Goal: Information Seeking & Learning: Learn about a topic

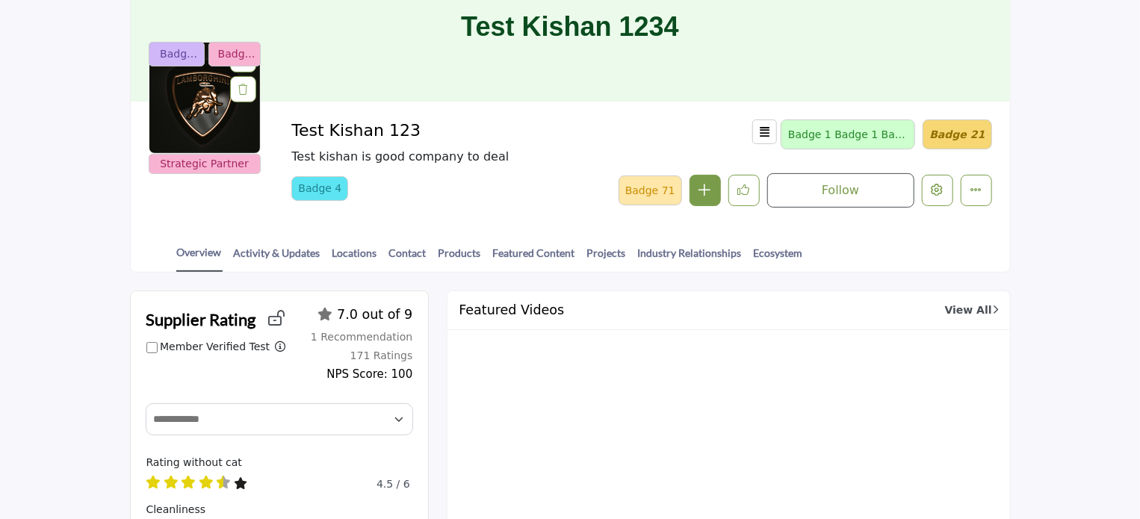
scroll to position [149, 0]
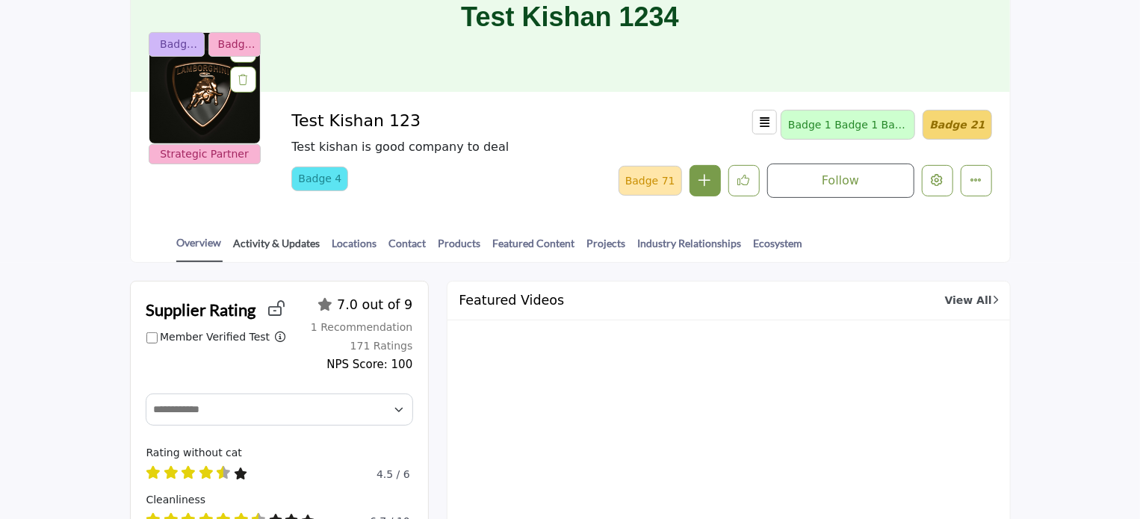
click at [287, 242] on link "Activity & Updates" at bounding box center [277, 248] width 88 height 26
click at [341, 235] on link "Locations" at bounding box center [355, 248] width 46 height 26
click at [403, 244] on link "Contact" at bounding box center [407, 248] width 39 height 26
click at [460, 237] on link "Products" at bounding box center [460, 248] width 44 height 26
click at [515, 240] on link "Featured Content" at bounding box center [534, 248] width 84 height 26
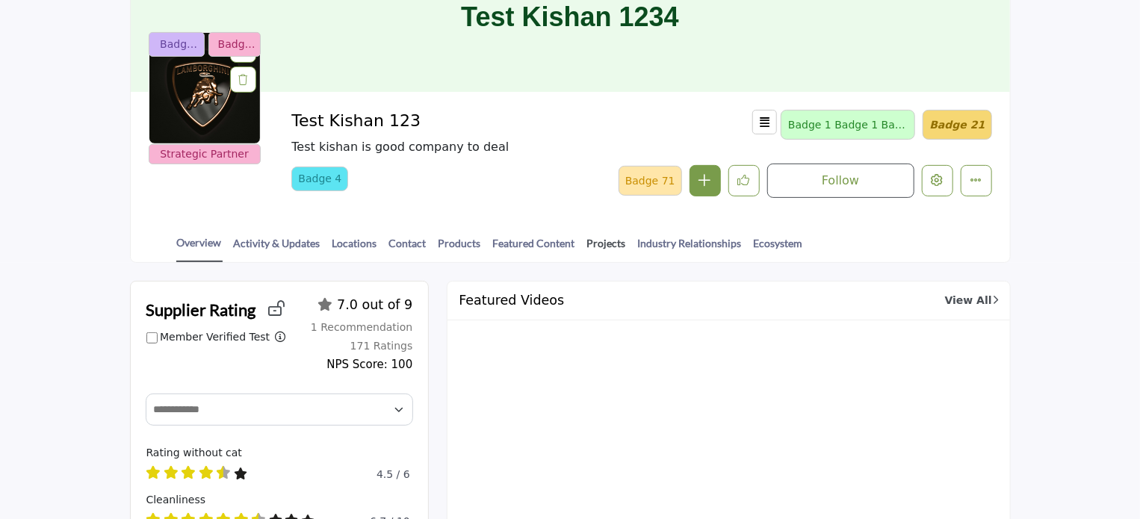
click at [591, 242] on link "Projects" at bounding box center [606, 248] width 40 height 26
click at [654, 246] on link "Industry Relationships" at bounding box center [689, 248] width 105 height 26
click at [766, 236] on link "Ecosystem" at bounding box center [778, 248] width 51 height 26
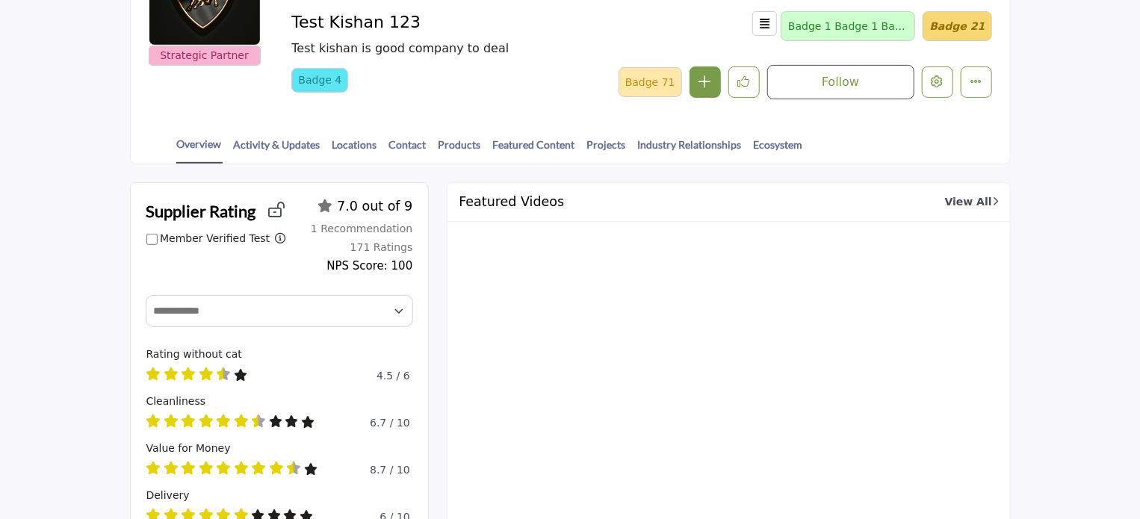
scroll to position [224, 0]
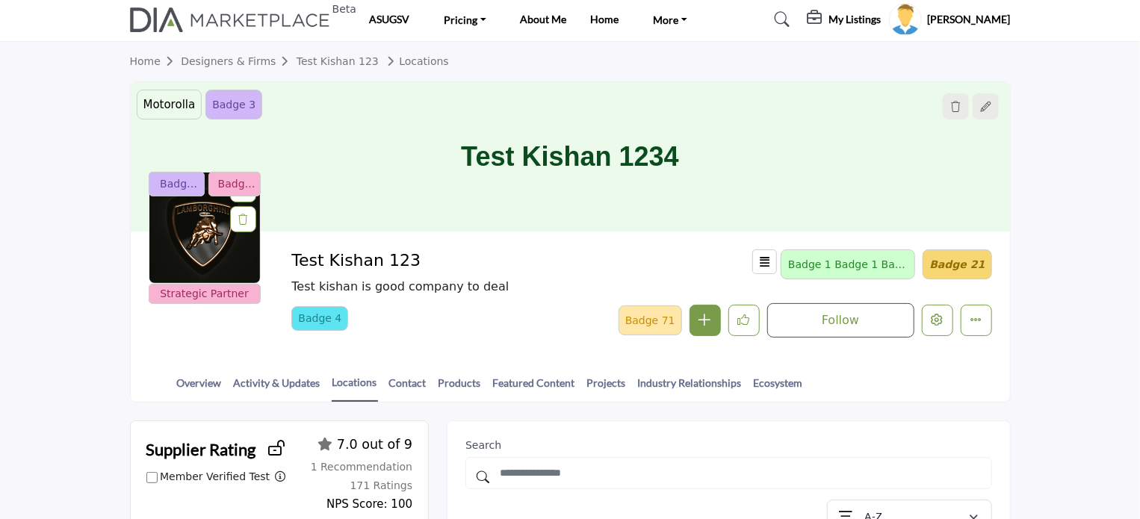
scroll to position [299, 0]
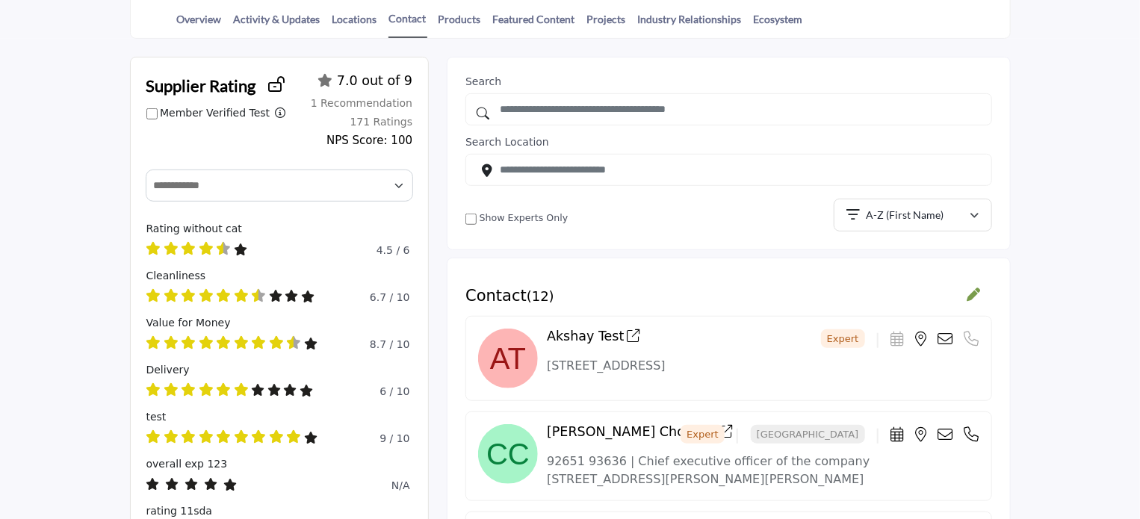
scroll to position [299, 0]
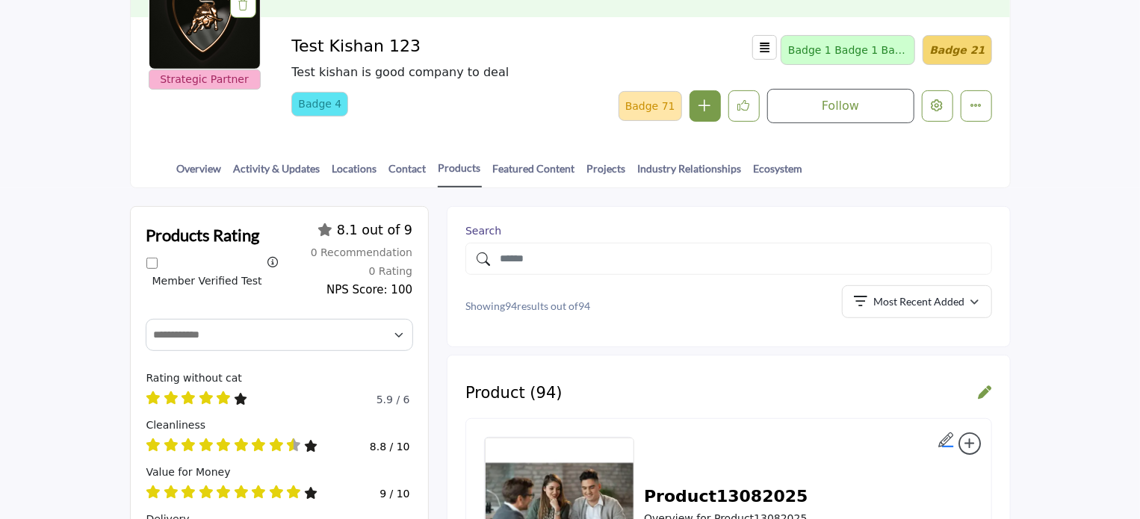
scroll to position [299, 0]
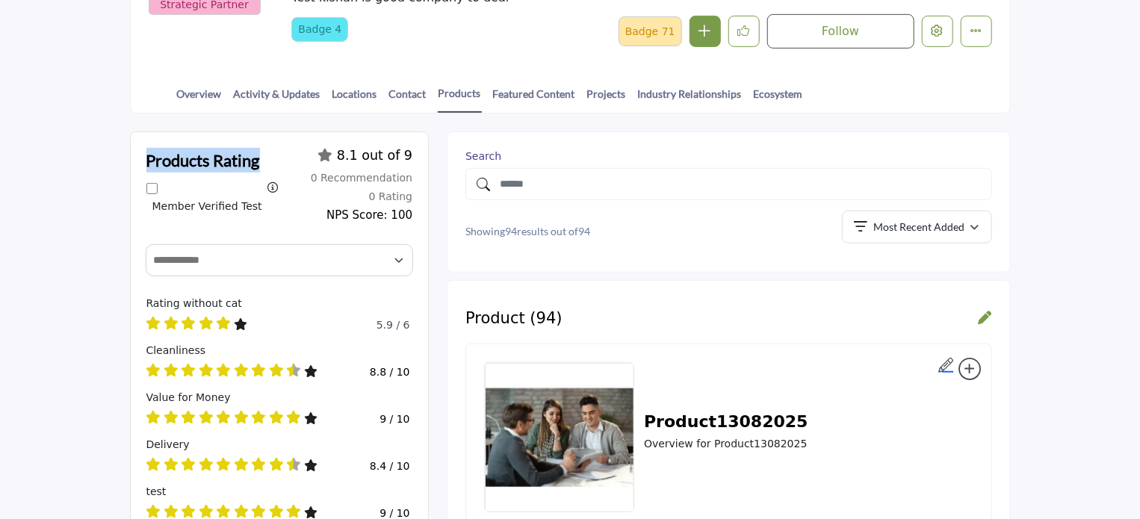
drag, startPoint x: 138, startPoint y: 158, endPoint x: 269, endPoint y: 154, distance: 130.8
click at [269, 154] on div "Products Rating Member Verified Test Filter ratings by members only (removes th…" at bounding box center [280, 186] width 298 height 108
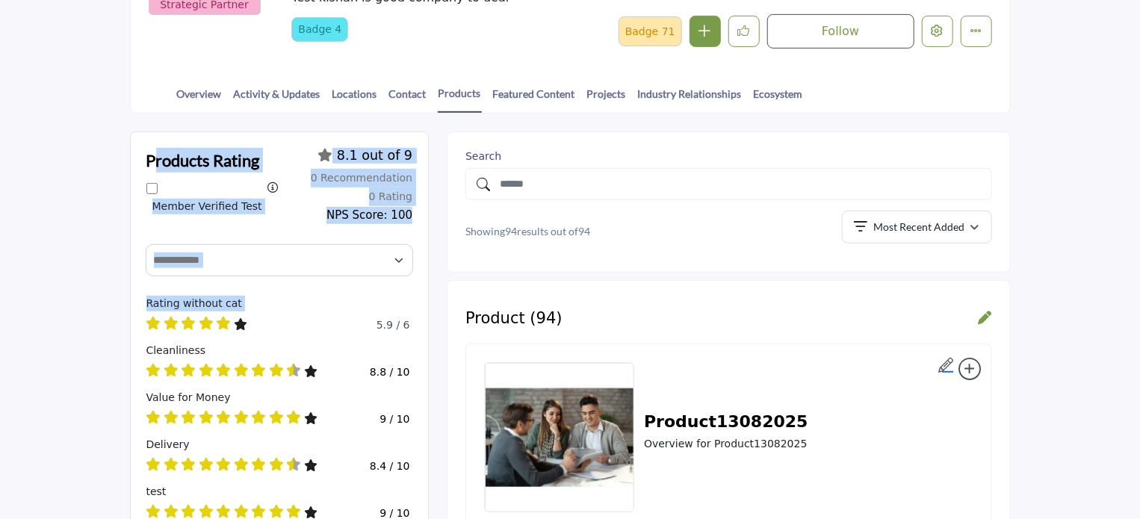
drag, startPoint x: 151, startPoint y: 149, endPoint x: 300, endPoint y: 329, distance: 234.1
click at [300, 329] on div "Products Rating Member Verified Test Filter ratings by members only (removes th…" at bounding box center [280, 404] width 300 height 547
click at [320, 301] on div "Rating without cat" at bounding box center [279, 304] width 267 height 16
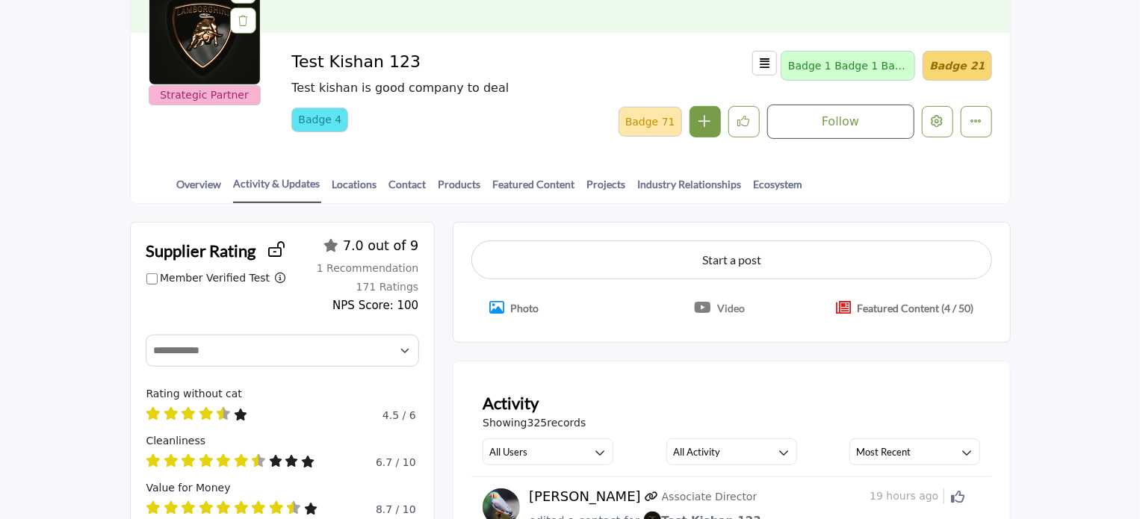
scroll to position [224, 0]
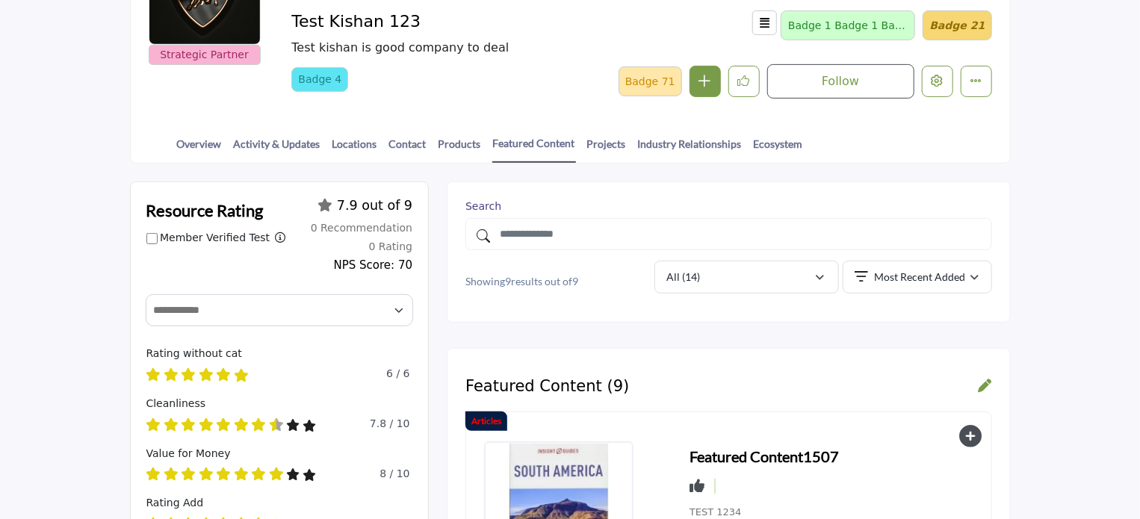
scroll to position [299, 0]
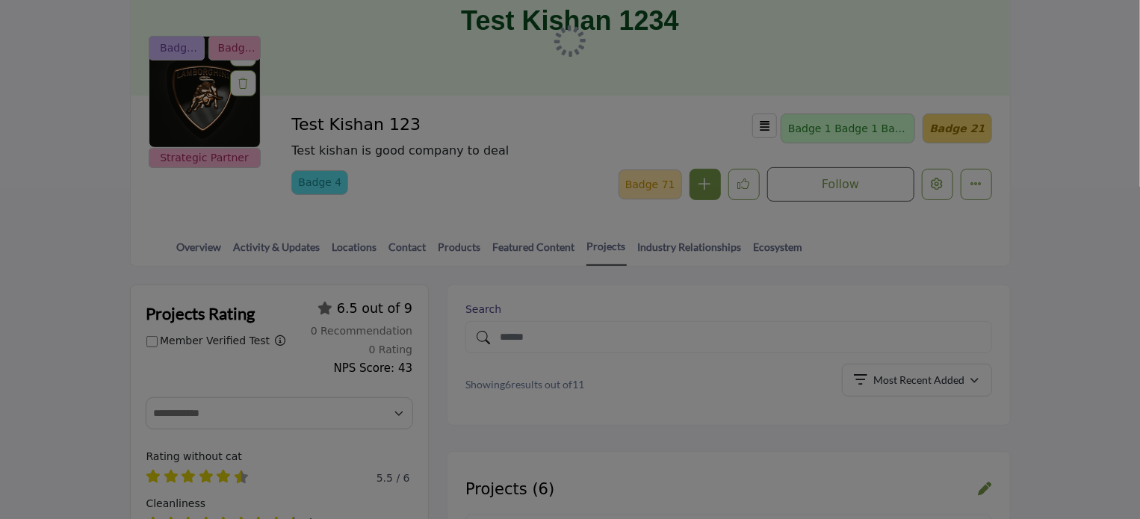
scroll to position [149, 0]
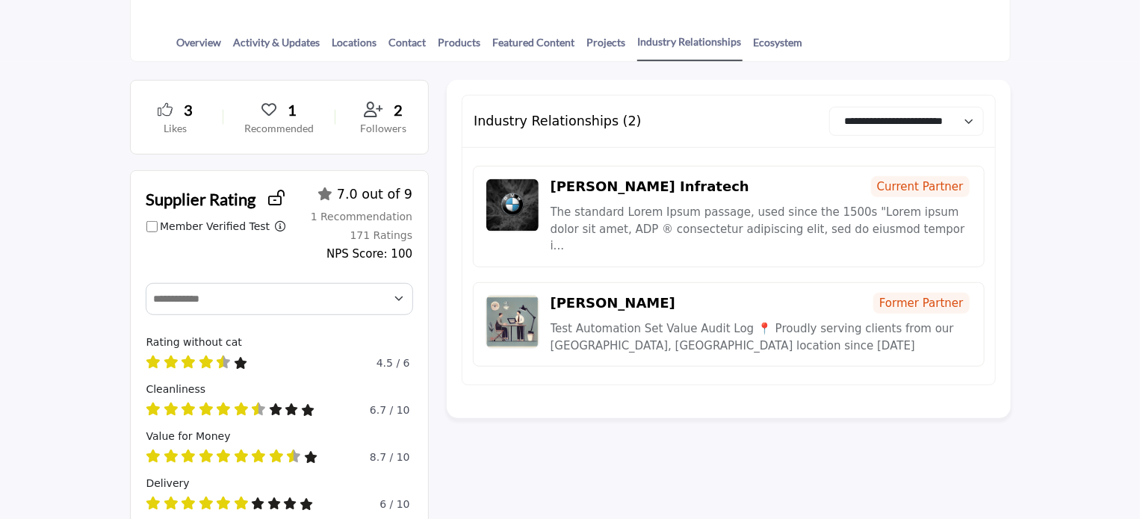
scroll to position [374, 0]
